Goal: Information Seeking & Learning: Check status

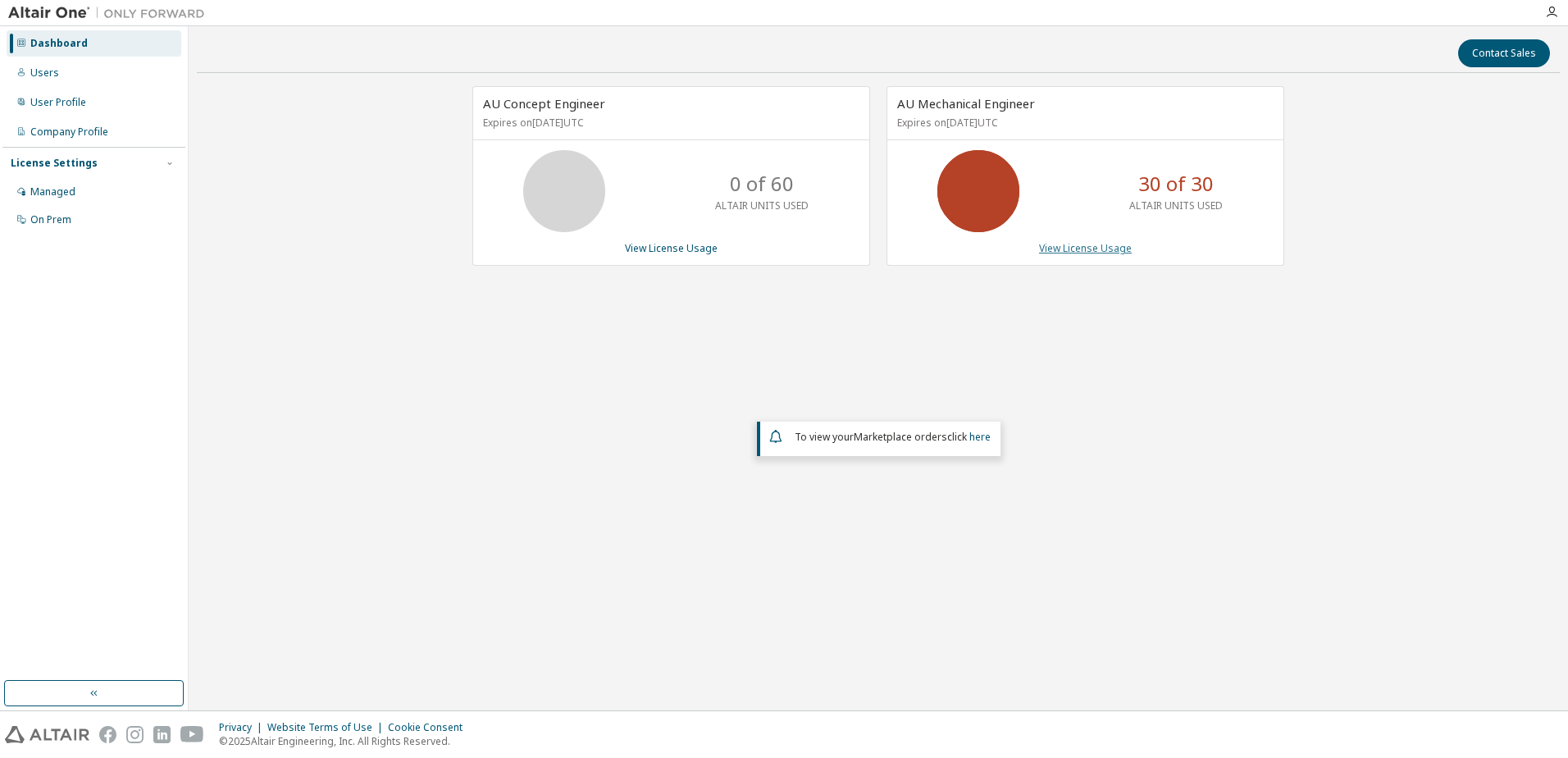
click at [1099, 250] on link "View License Usage" at bounding box center [1085, 248] width 93 height 14
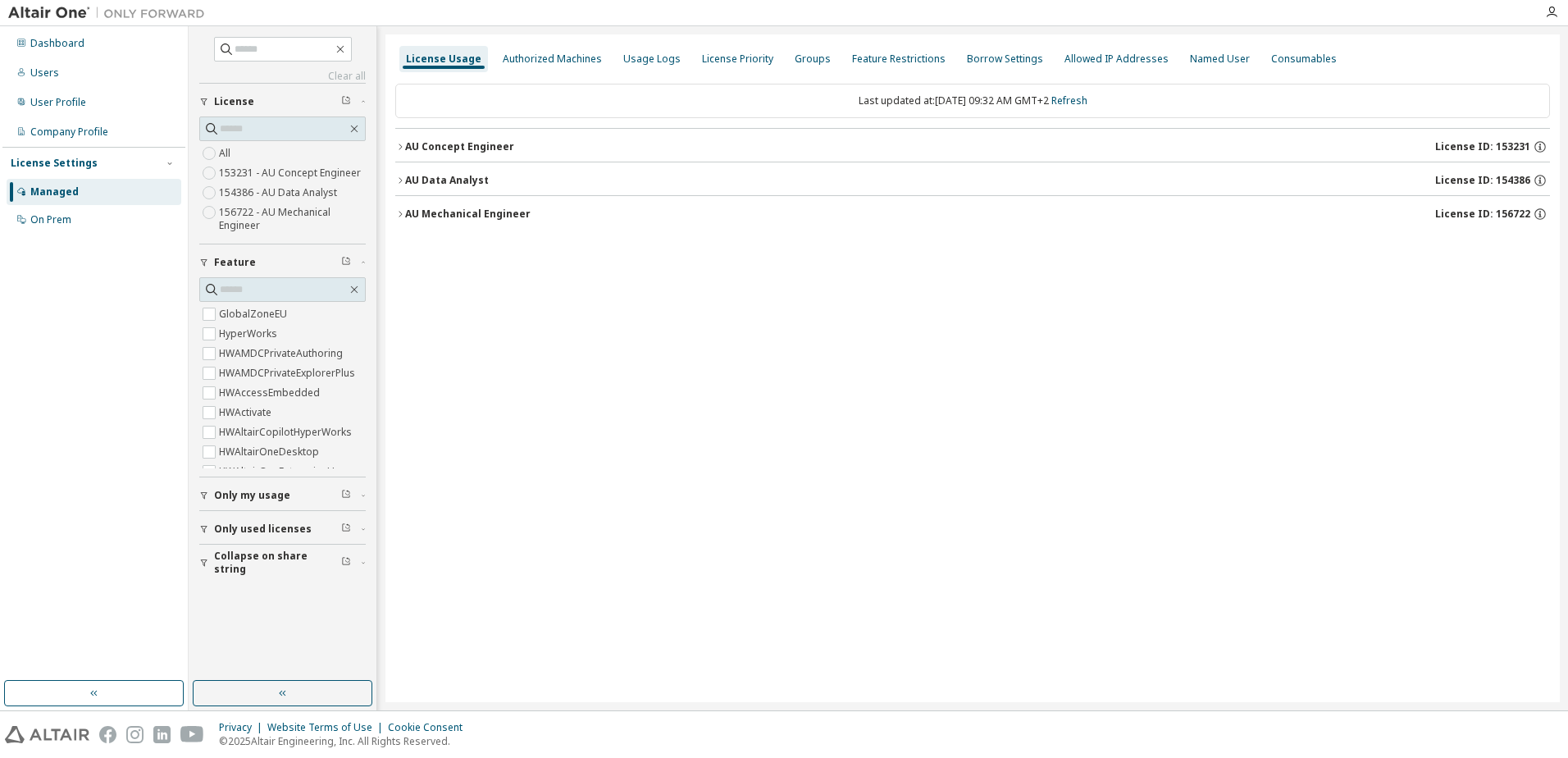
click at [472, 140] on div "AU Concept Engineer" at bounding box center [460, 146] width 109 height 13
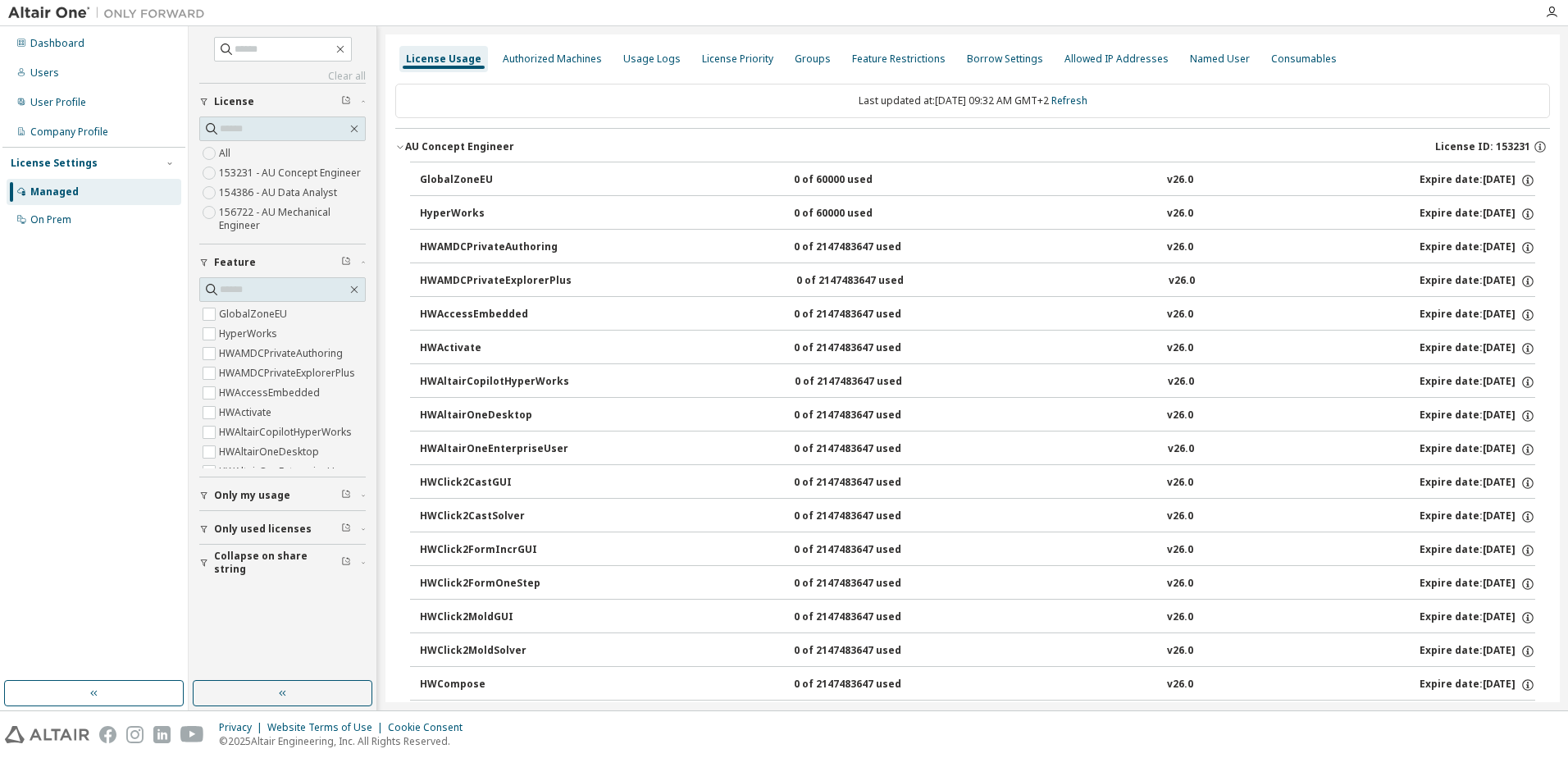
click at [475, 143] on div "AU Concept Engineer" at bounding box center [460, 146] width 109 height 13
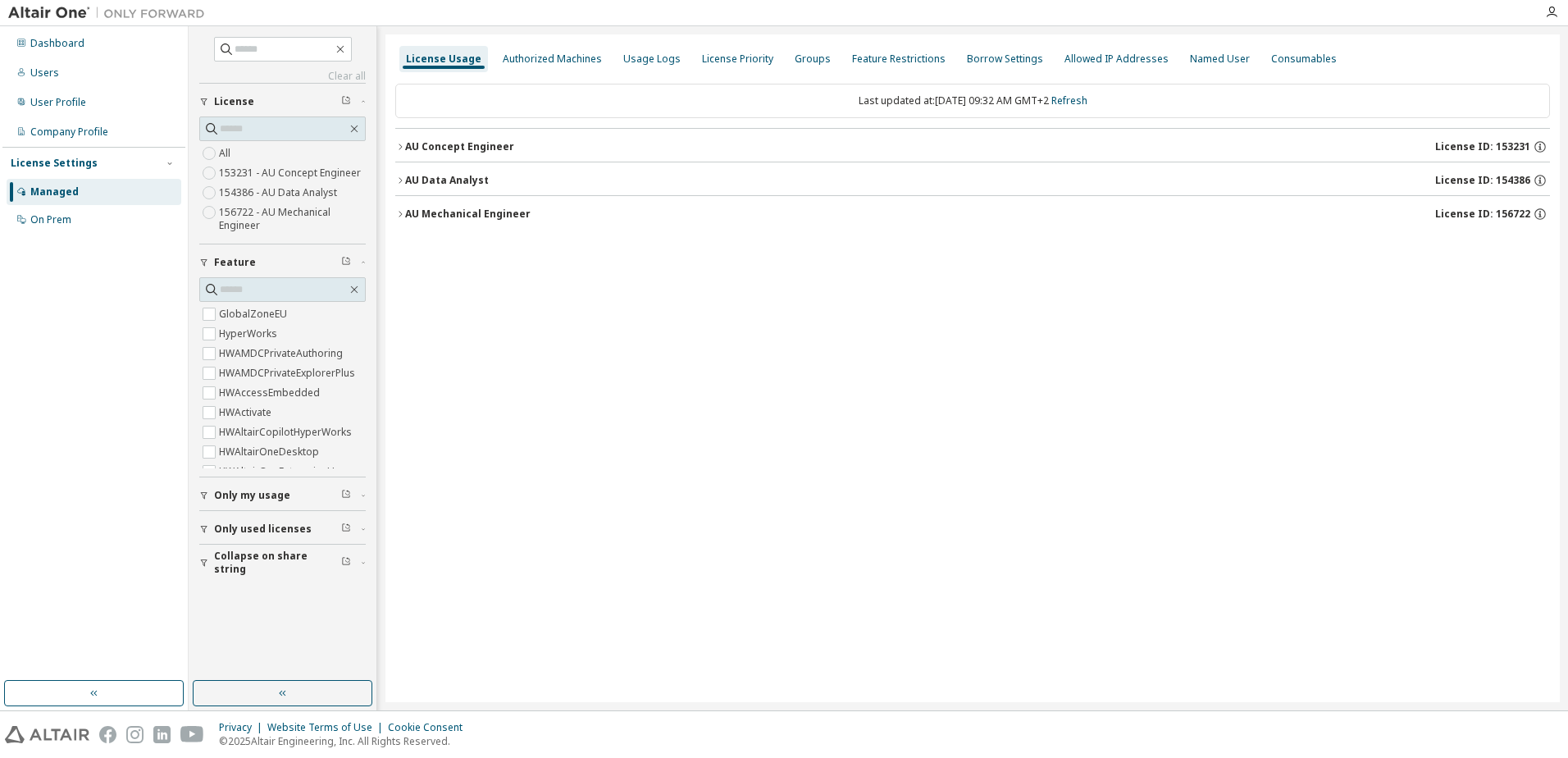
click at [430, 207] on div "AU Mechanical Engineer" at bounding box center [468, 213] width 125 height 13
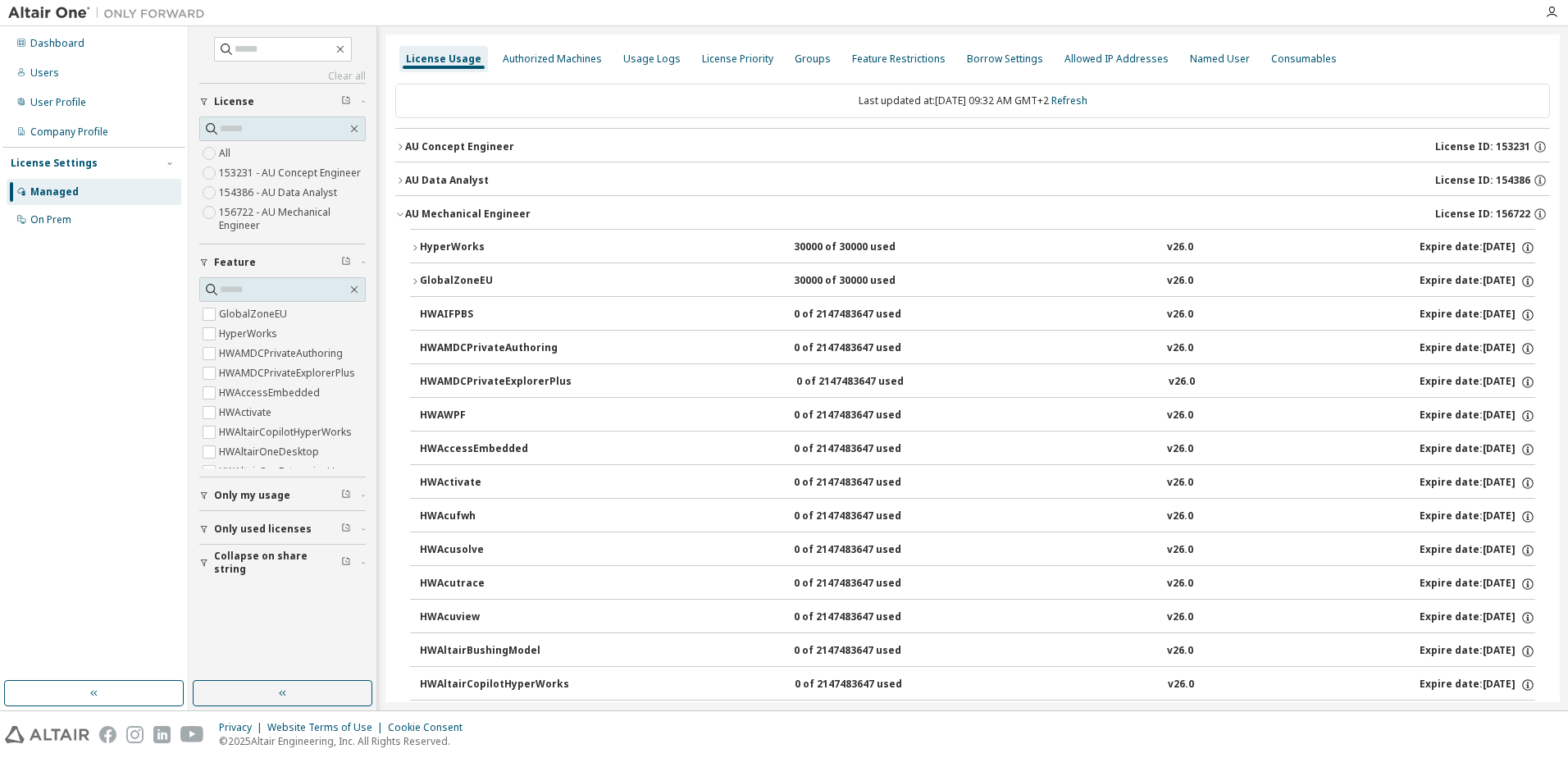
click at [442, 242] on div "HyperWorks" at bounding box center [493, 248] width 148 height 15
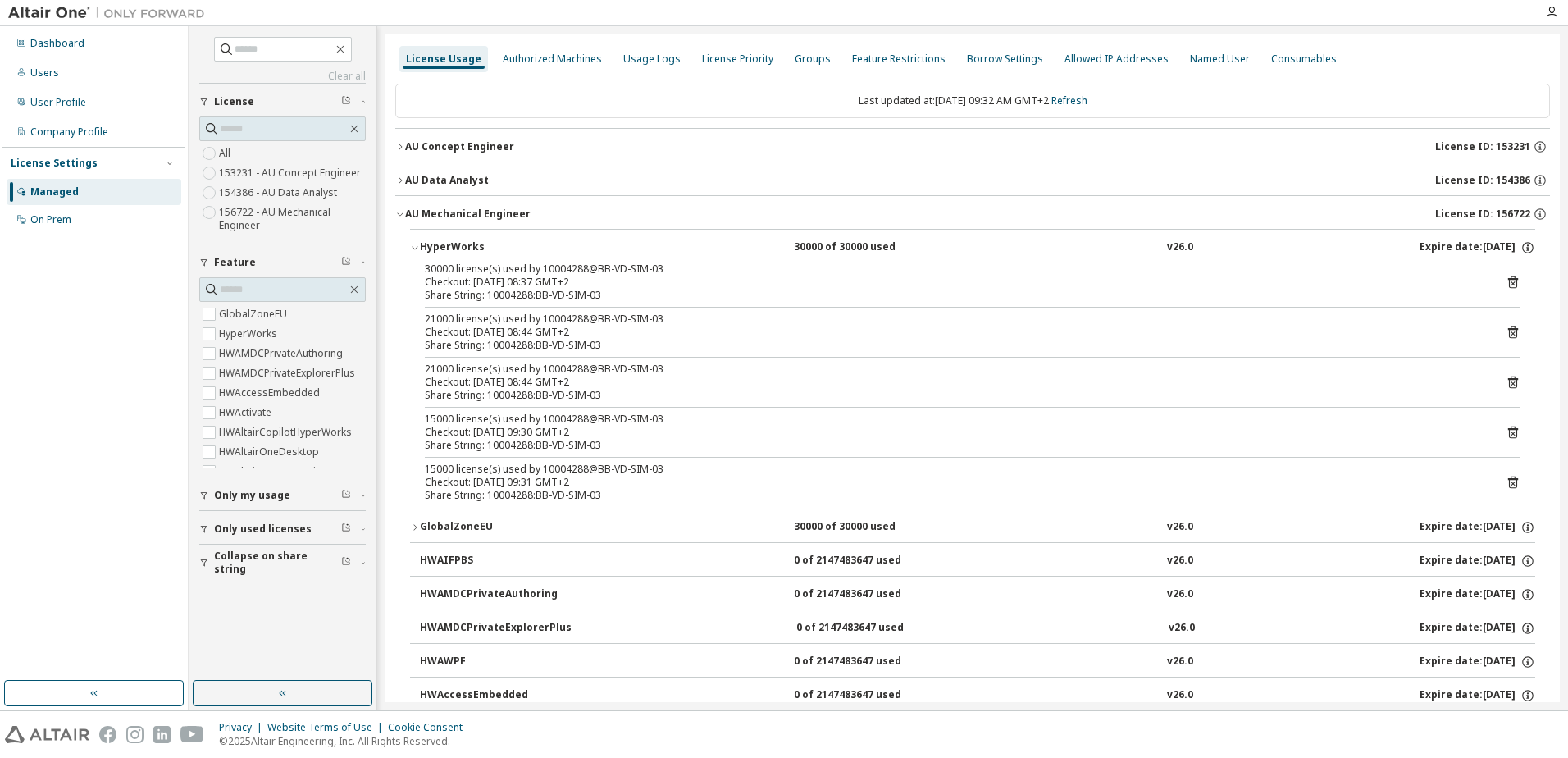
click at [455, 251] on div "HyperWorks" at bounding box center [493, 248] width 148 height 15
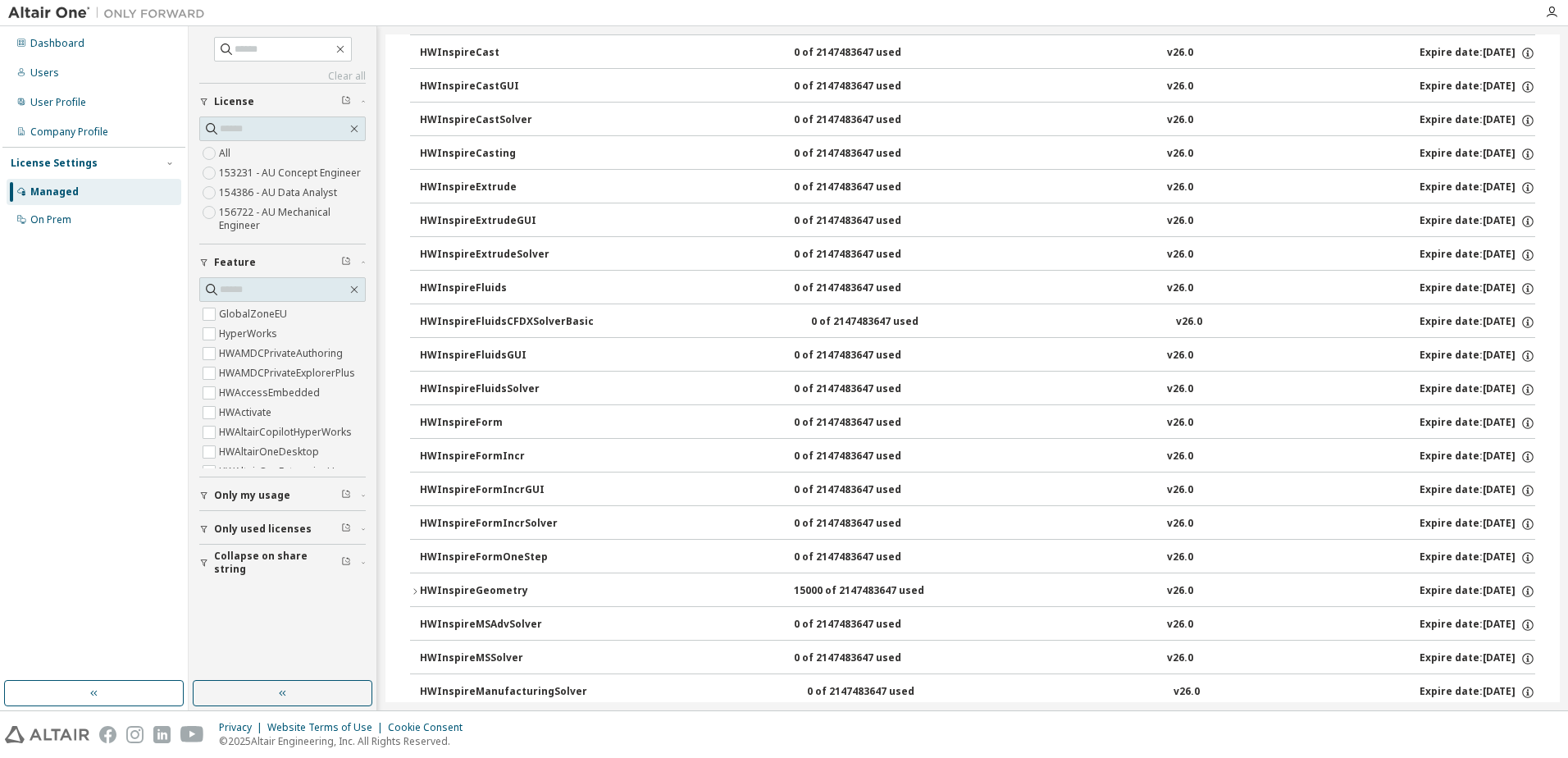
scroll to position [3527, 0]
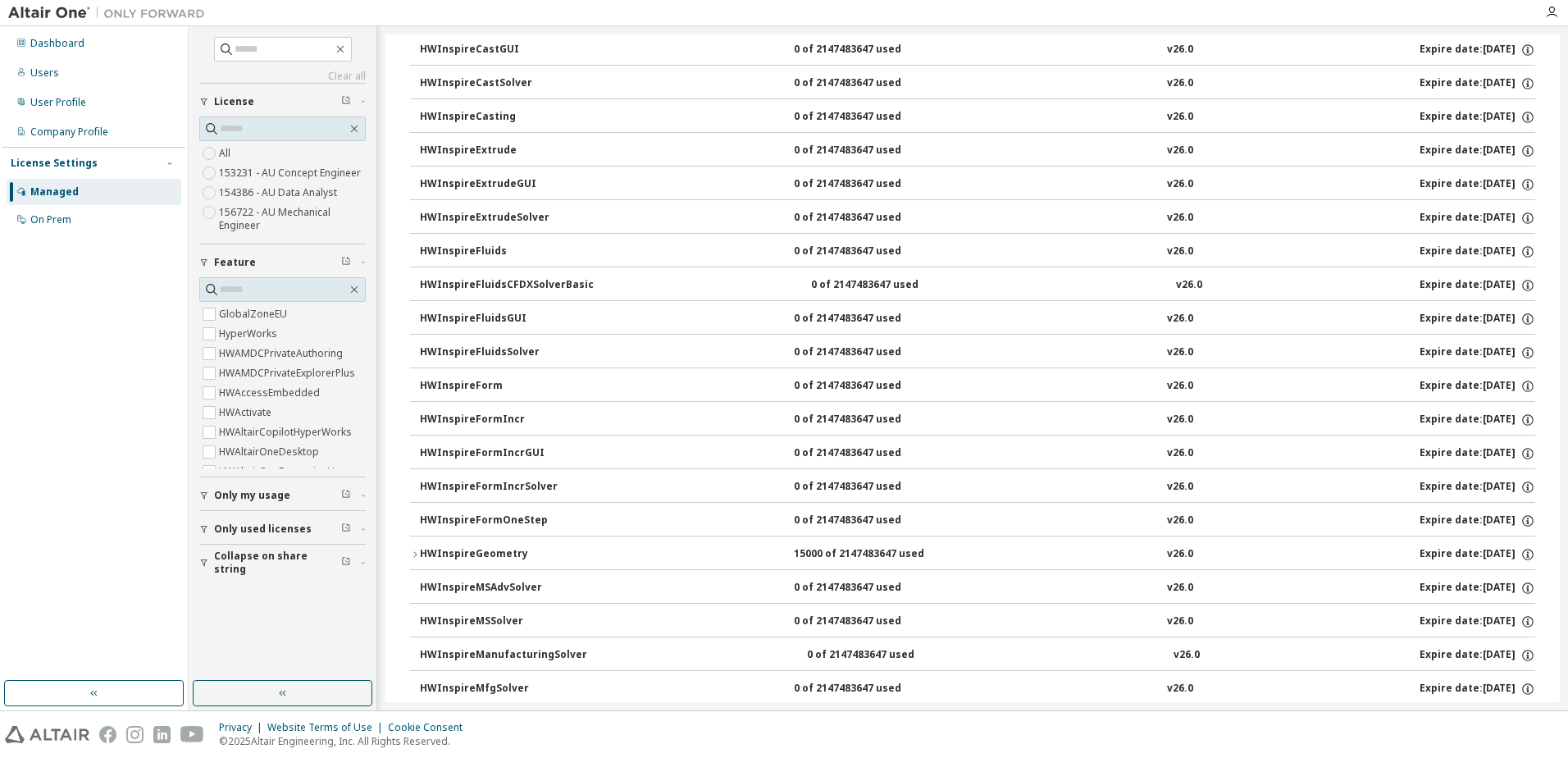
click at [414, 554] on icon "button" at bounding box center [415, 555] width 10 height 10
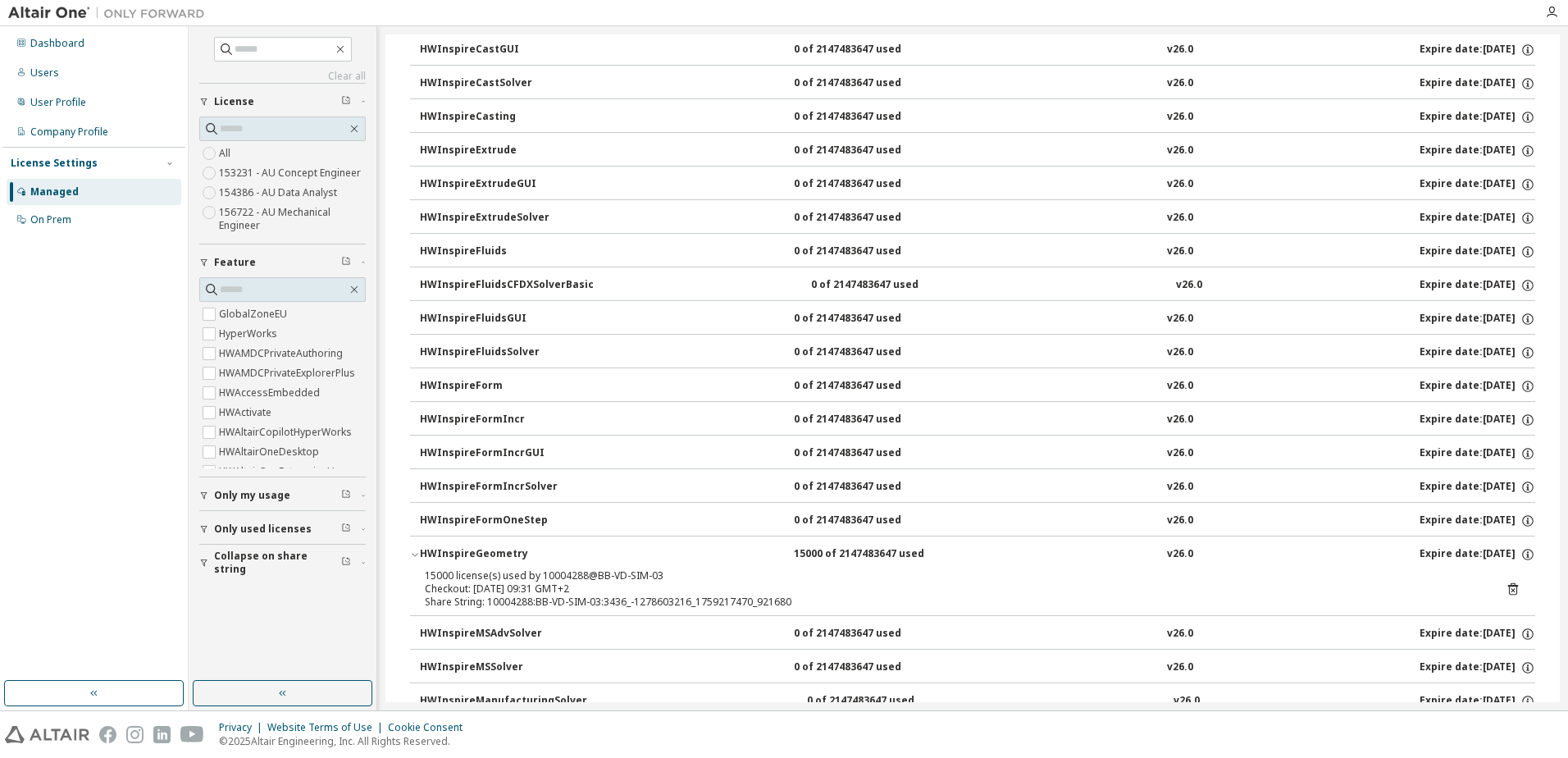
click at [415, 554] on icon "button" at bounding box center [415, 555] width 10 height 10
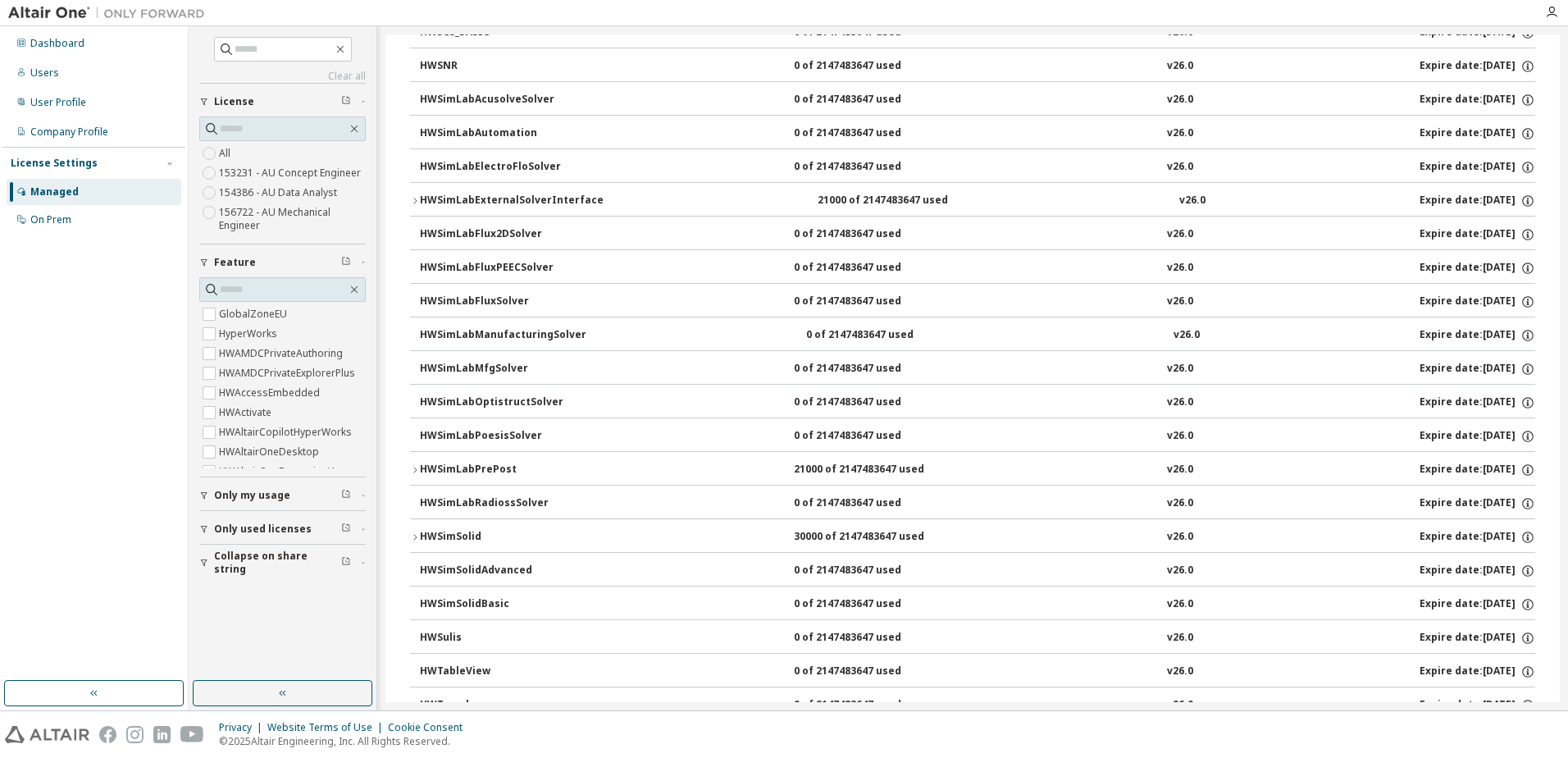
scroll to position [10745, 0]
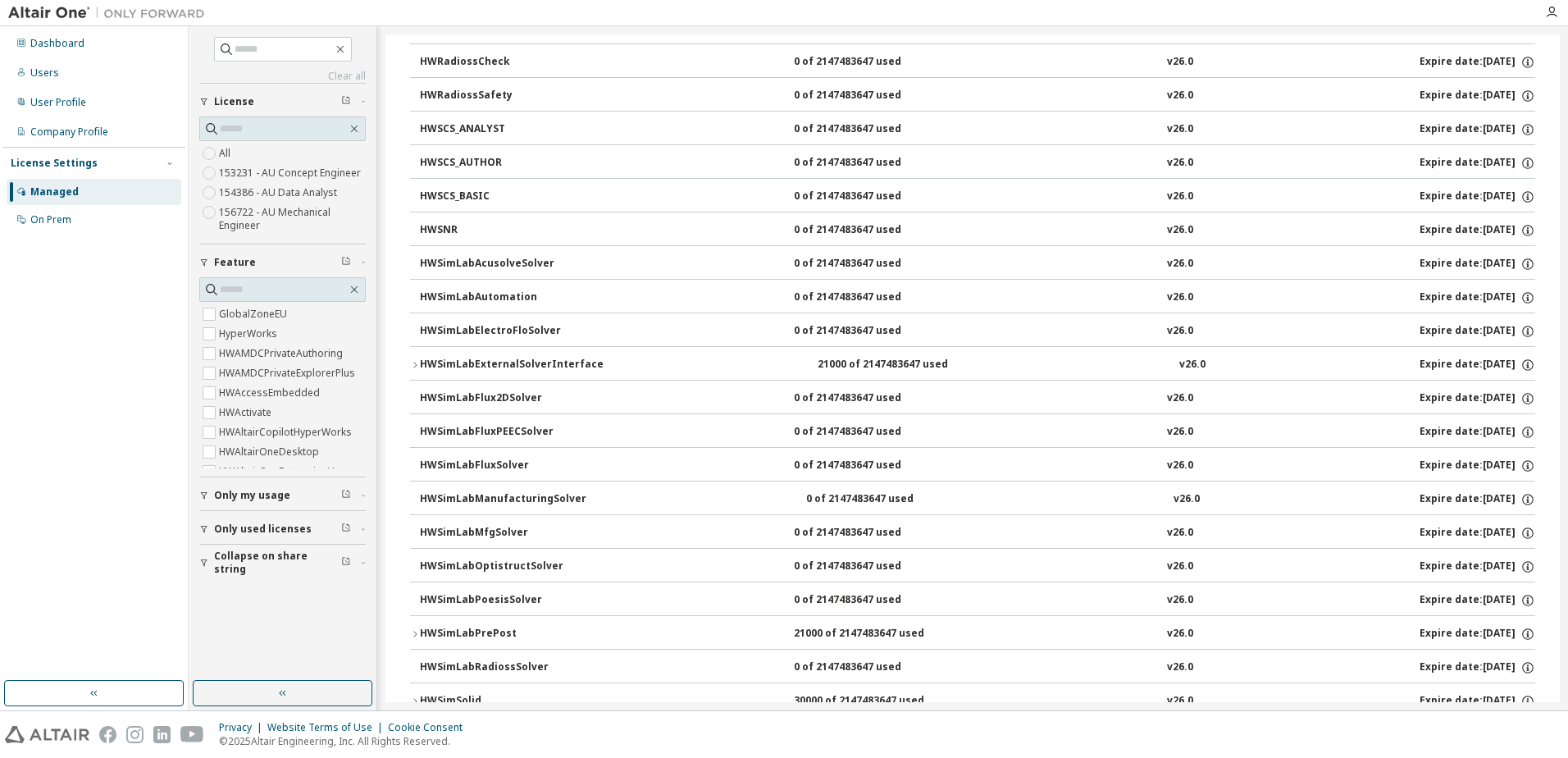
click at [424, 362] on div "HWSimLabExternalSolverInterface" at bounding box center [511, 364] width 184 height 15
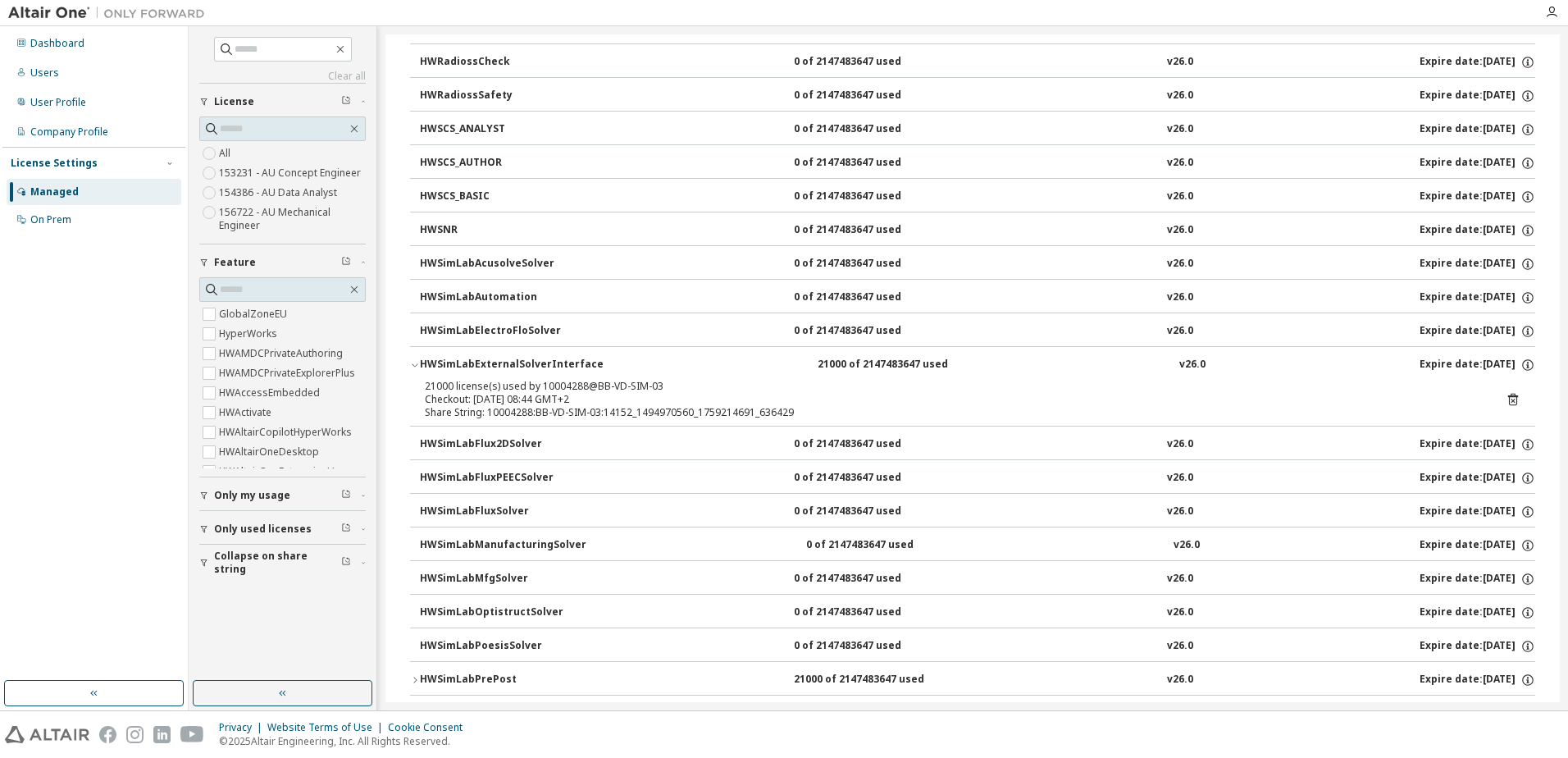
click at [425, 362] on div "HWSimLabExternalSolverInterface" at bounding box center [511, 364] width 184 height 15
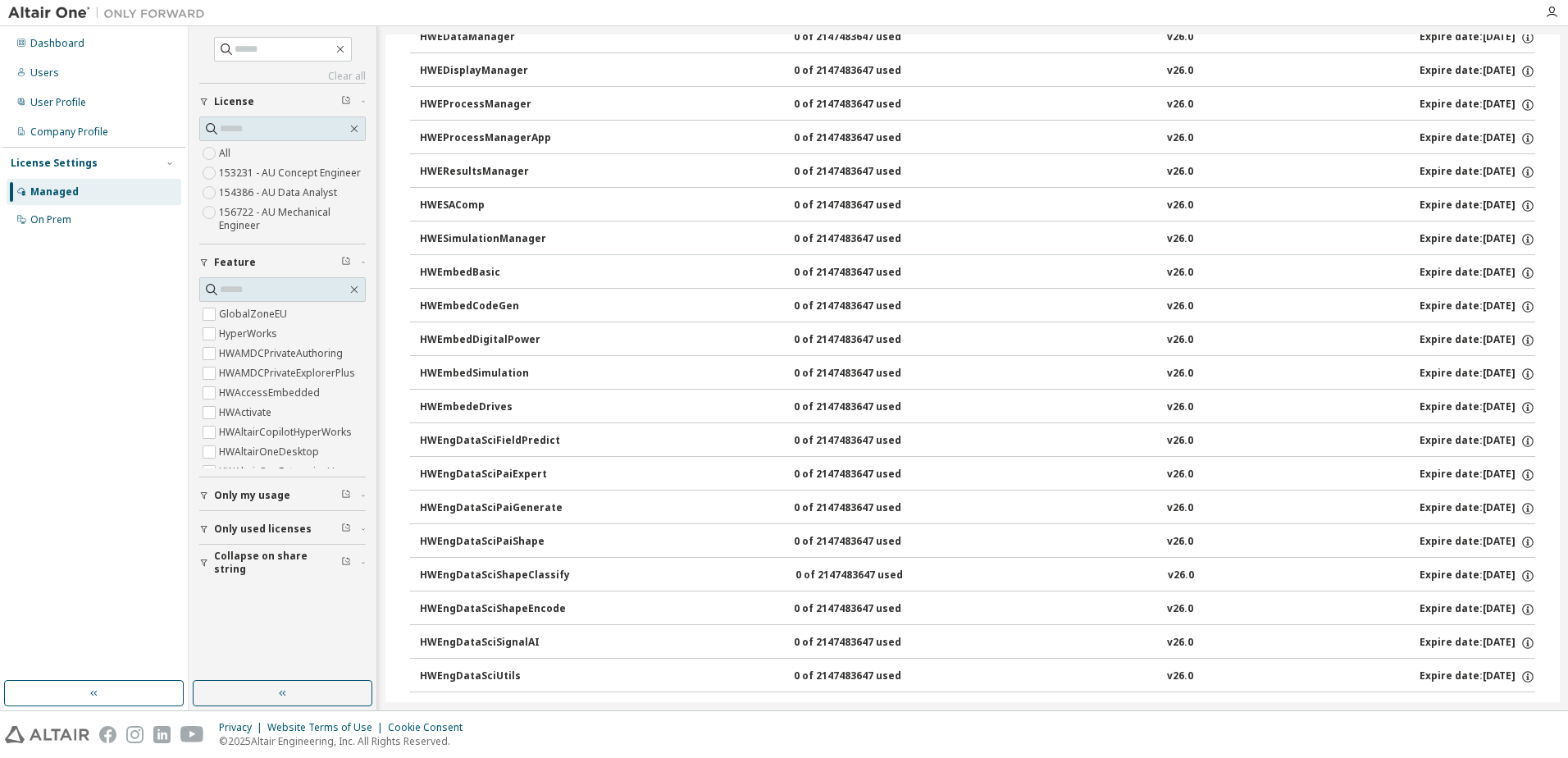
scroll to position [0, 0]
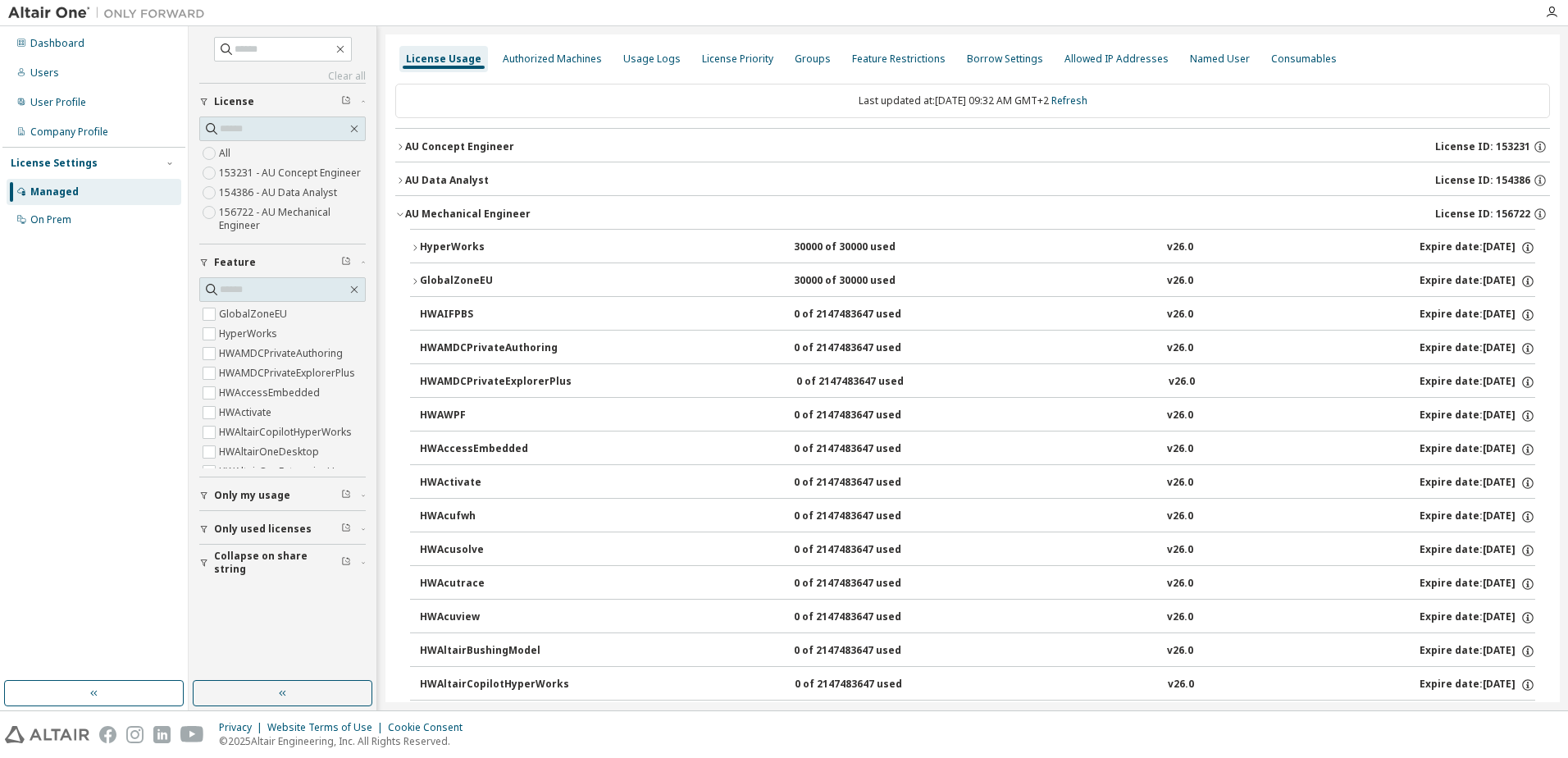
click at [417, 246] on icon "button" at bounding box center [415, 248] width 10 height 10
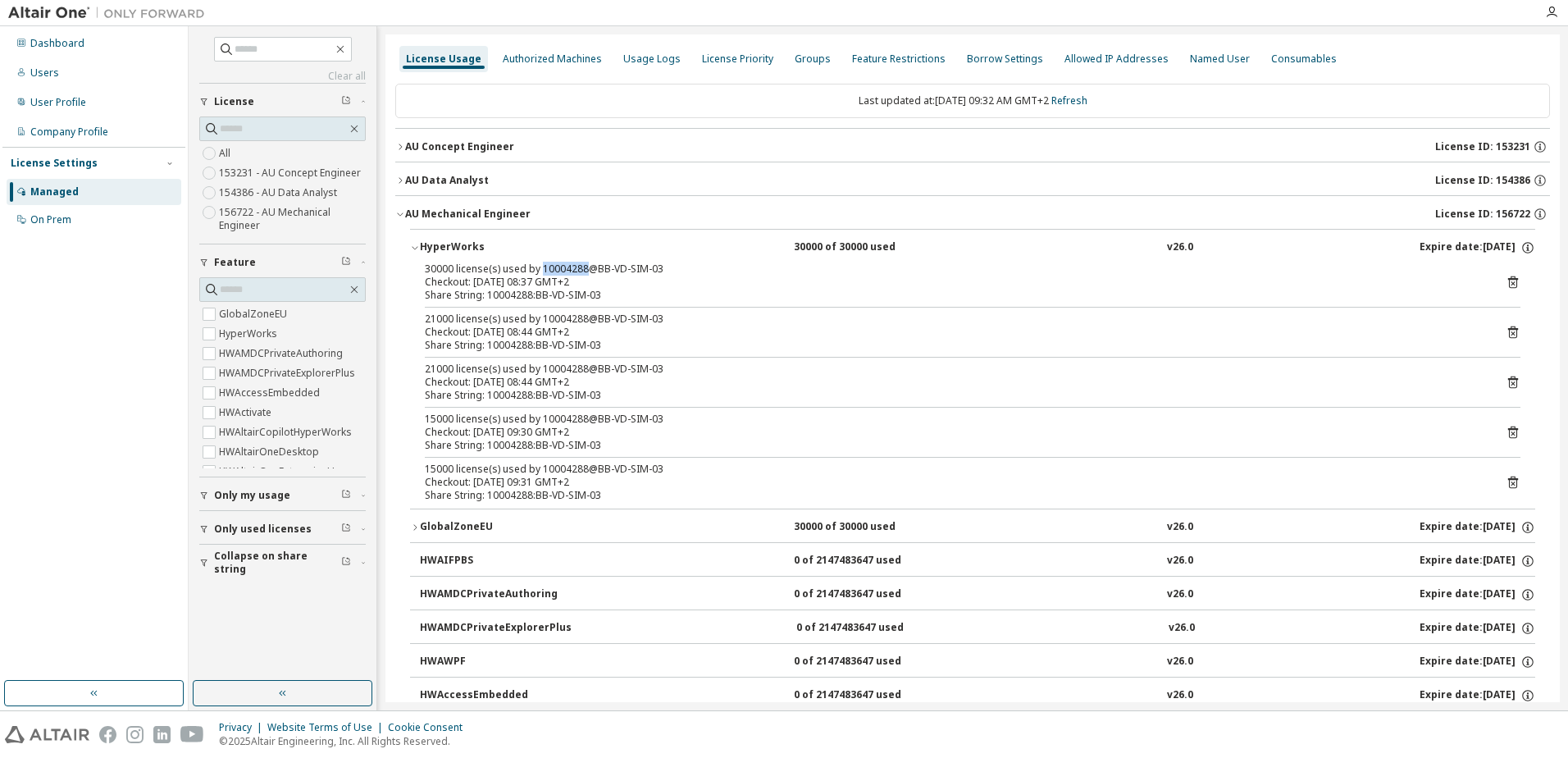
drag, startPoint x: 585, startPoint y: 269, endPoint x: 540, endPoint y: 268, distance: 45.0
click at [540, 268] on div "30000 license(s) used by 10004288@BB-VD-SIM-03" at bounding box center [953, 268] width 1057 height 13
copy div "10004288"
click at [414, 251] on icon "button" at bounding box center [415, 248] width 10 height 10
